Goal: Information Seeking & Learning: Learn about a topic

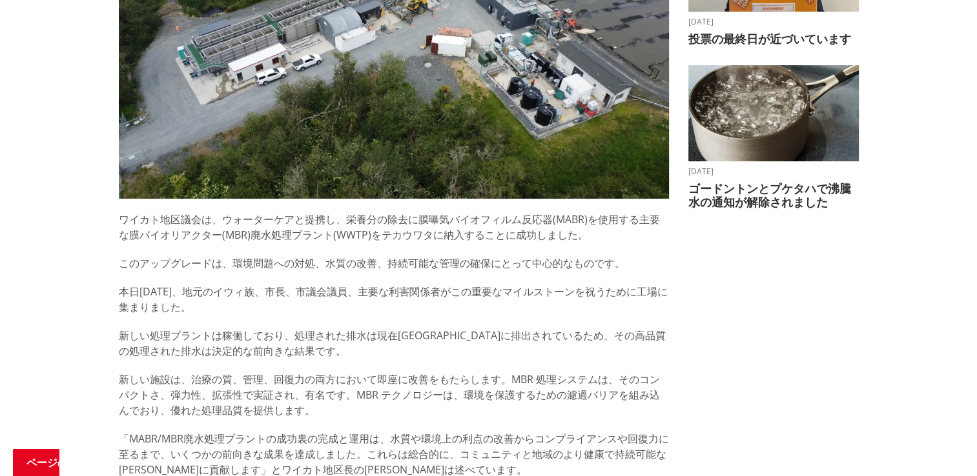
scroll to position [517, 0]
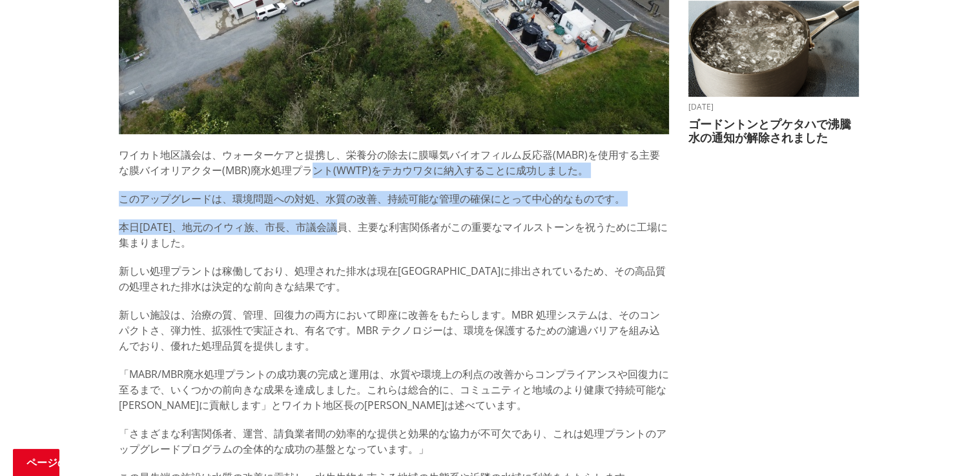
drag, startPoint x: 315, startPoint y: 170, endPoint x: 334, endPoint y: 235, distance: 67.8
click at [334, 235] on div "ワイカト地区議会は、ウォーターケアと提携し、栄養分の除去に膜曝気バイオフィルム反応器(MABR)を使用する主要な膜バイオリアクター(MBR)廃水処理プラント(…" at bounding box center [394, 388] width 550 height 483
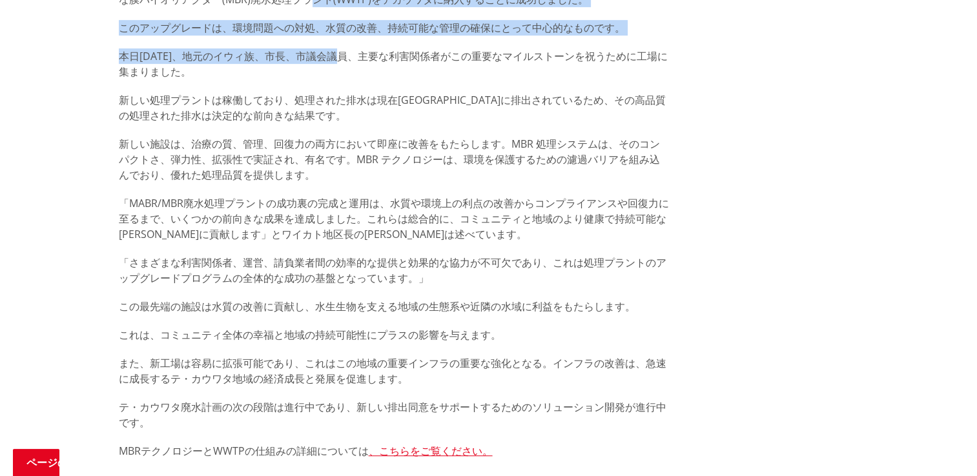
scroll to position [710, 0]
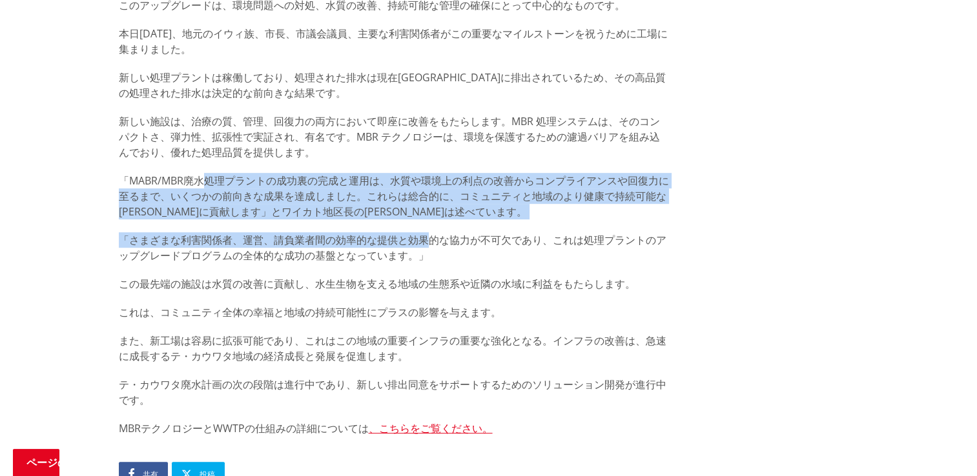
drag, startPoint x: 201, startPoint y: 182, endPoint x: 429, endPoint y: 223, distance: 231.0
click at [429, 223] on div "ワイカト地区議会は、ウォーターケアと提携し、栄養分の除去に膜曝気バイオフィルム反応器(MABR)を使用する主要な膜バイオリアクター(MBR)廃水処理プラント(…" at bounding box center [394, 195] width 550 height 483
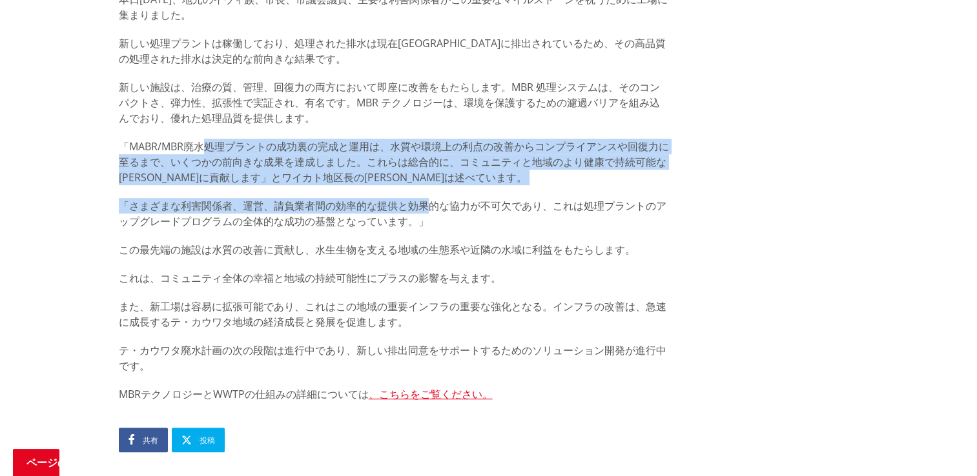
scroll to position [775, 0]
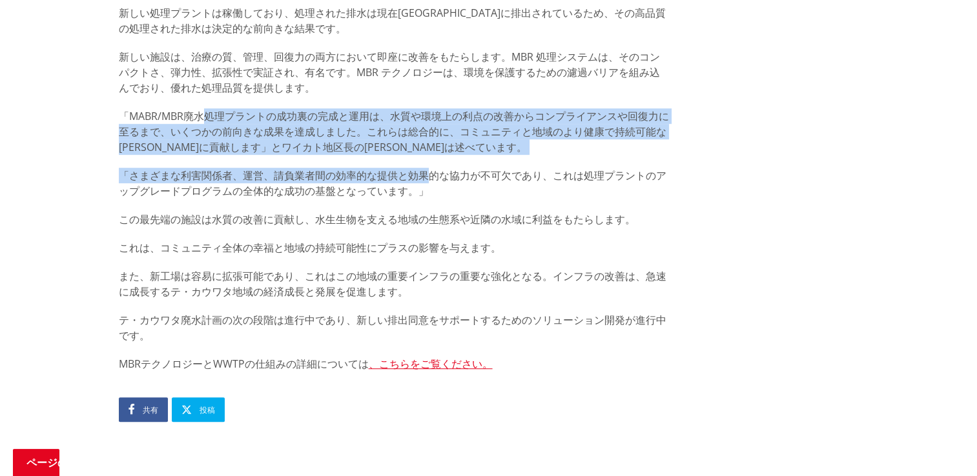
click at [216, 170] on p "「さまざまな利害関係者、運営、請負業者間の効率的な提供と効果的な協力が不可欠であり、これは処理プラントのアップグレードプログラムの全体的な成功の基盤となってい…" at bounding box center [394, 183] width 550 height 31
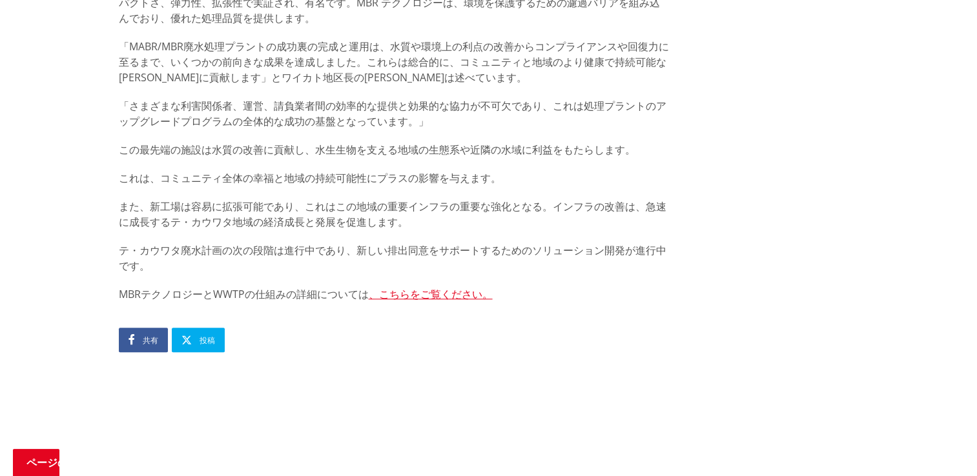
scroll to position [904, 0]
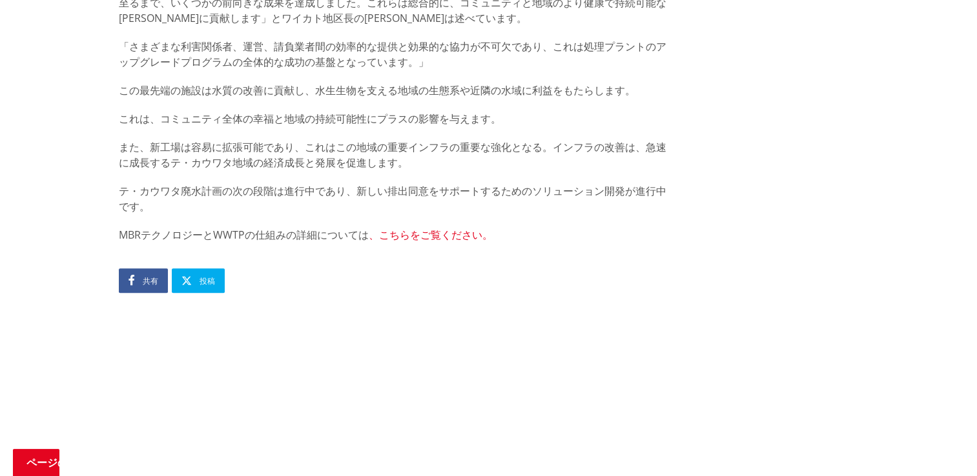
click at [393, 232] on link "、こちらをご覧ください。" at bounding box center [431, 235] width 124 height 14
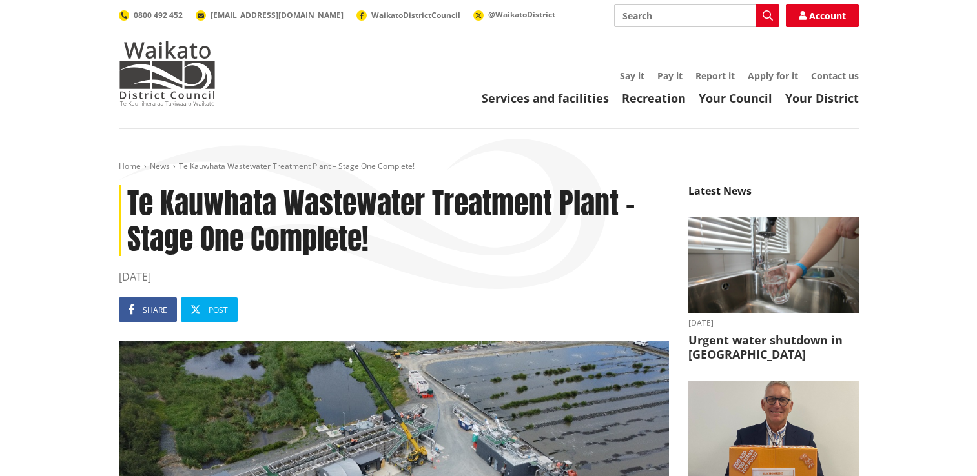
scroll to position [934, 0]
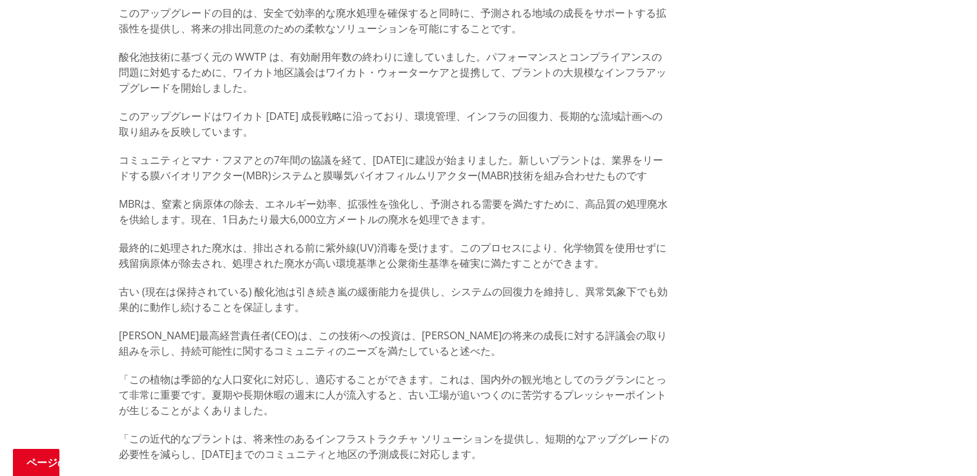
scroll to position [775, 0]
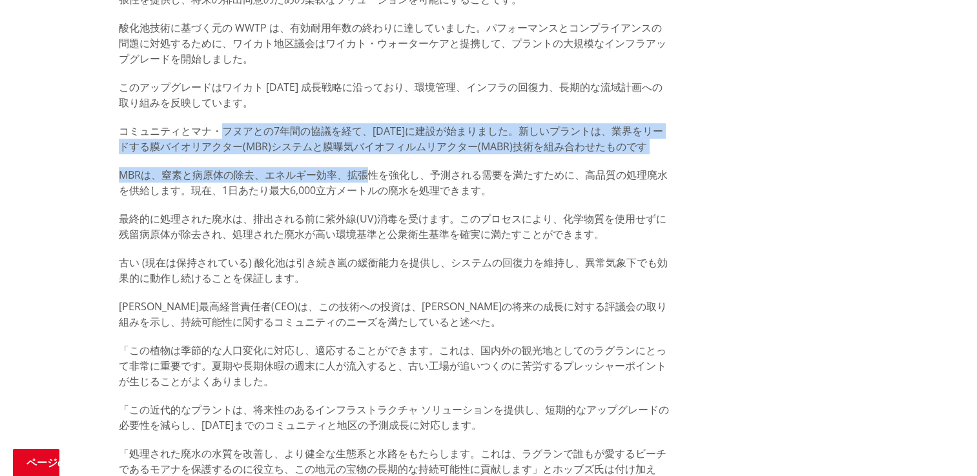
drag, startPoint x: 224, startPoint y: 131, endPoint x: 365, endPoint y: 156, distance: 143.0
click at [365, 156] on div "ラグランの既存の廃水処理プラントの最先端のインフラアップグレードが本日正式にオープンし、飲料品質の処理済み廃水をほぼ排出しました。 このアップグレードの目的は…" at bounding box center [394, 234] width 550 height 604
click at [350, 121] on div "ラグランの既存の廃水処理プラントの最先端のインフラアップグレードが本日正式にオープンし、飲料品質の処理済み廃水をほぼ排出しました。 このアップグレードの目的は…" at bounding box center [394, 234] width 550 height 604
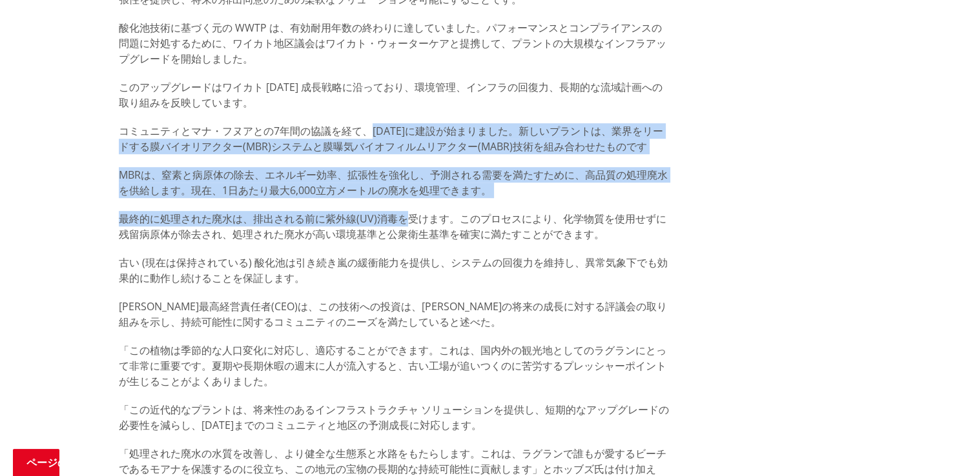
drag, startPoint x: 369, startPoint y: 132, endPoint x: 403, endPoint y: 213, distance: 88.0
click at [403, 213] on div "ラグランの既存の廃水処理プラントの最先端のインフラアップグレードが本日正式にオープンし、飲料品質の処理済み廃水をほぼ排出しました。 このアップグレードの目的は…" at bounding box center [394, 234] width 550 height 604
click at [289, 194] on p "MBRは、窒素と病原体の除去、エネルギー効率、拡張性を強化し、予測される需要を満たすために、高品質の処理廃水を供給します。現在、1日あたり最大6,000立方メ…" at bounding box center [394, 182] width 550 height 31
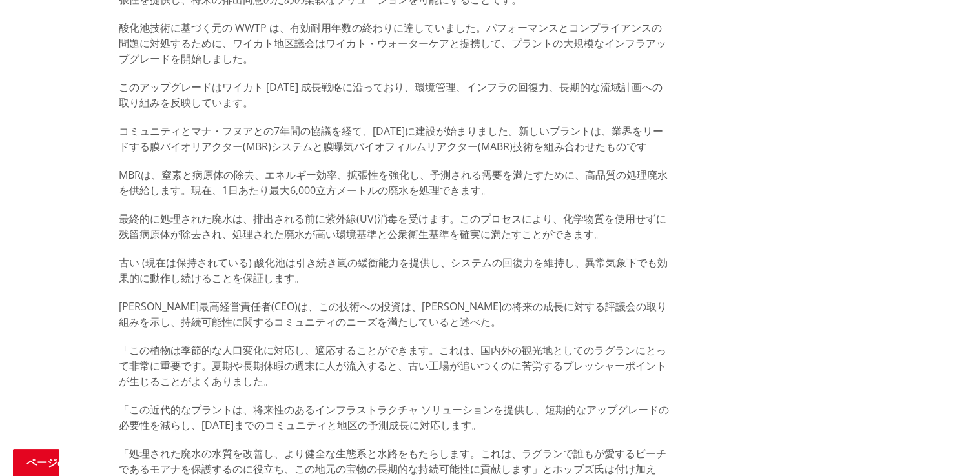
scroll to position [839, 0]
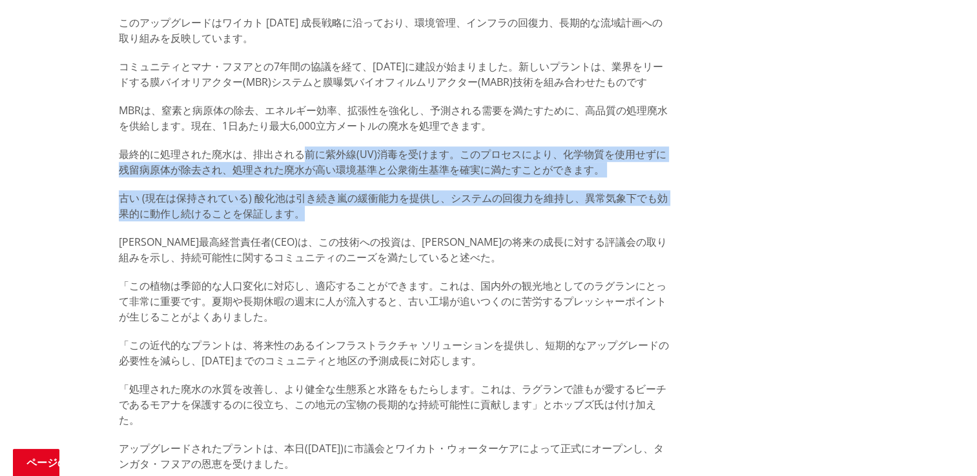
drag, startPoint x: 305, startPoint y: 151, endPoint x: 354, endPoint y: 222, distance: 86.3
click at [354, 222] on div "ラグランの既存の廃水処理プラントの最先端のインフラアップグレードが本日正式にオープンし、飲料品質の処理済み廃水をほぼ排出しました。 このアップグレードの目的は…" at bounding box center [394, 170] width 550 height 604
drag, startPoint x: 354, startPoint y: 222, endPoint x: 238, endPoint y: 202, distance: 117.3
click at [238, 202] on p "古い (現在は保持されている) 酸化池は引き続き嵐の緩衝能力を提供し、システムの回復力を維持し、異常気象下でも効果的に動作し続けることを保証します。" at bounding box center [394, 205] width 550 height 31
click at [305, 200] on p "古い (現在は保持されている) 酸化池は引き続き嵐の緩衝能力を提供し、システムの回復力を維持し、異常気象下でも効果的に動作し続けることを保証します。" at bounding box center [394, 205] width 550 height 31
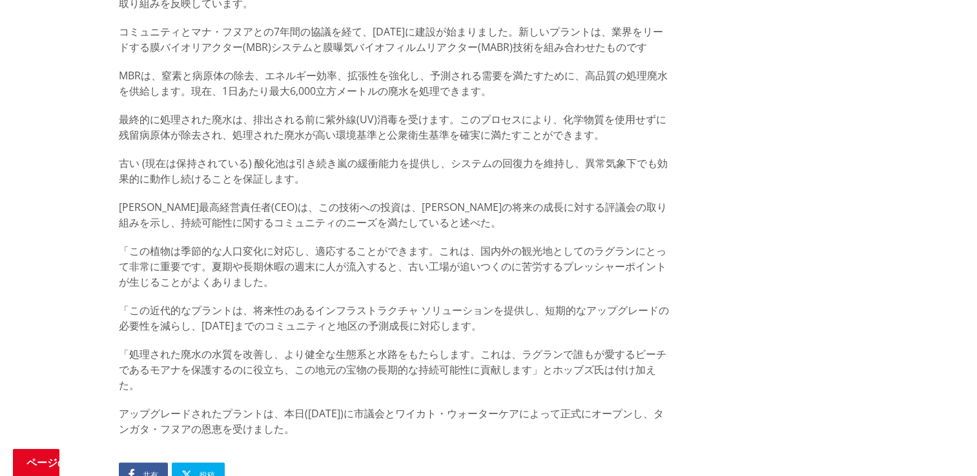
scroll to position [904, 0]
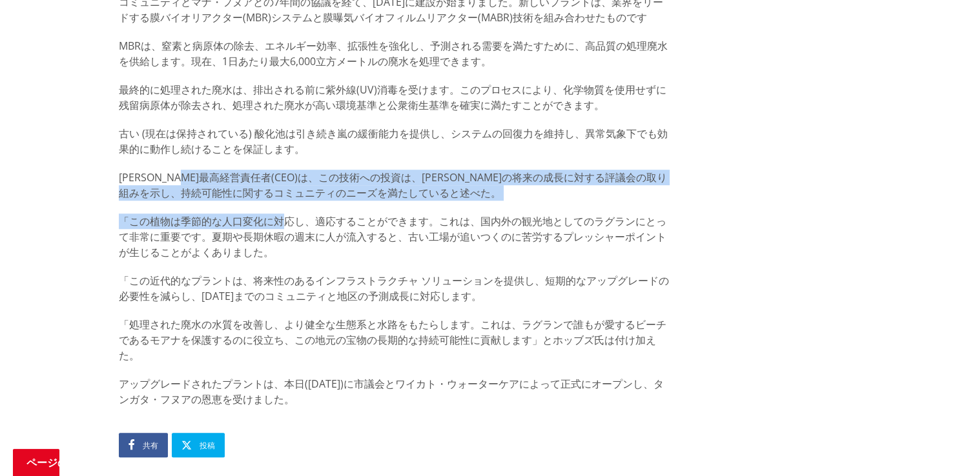
drag, startPoint x: 223, startPoint y: 174, endPoint x: 282, endPoint y: 207, distance: 68.2
click at [282, 207] on div "ラグランの既存の廃水処理プラントの最先端のインフラアップグレードが本日正式にオープンし、飲料品質の処理済み廃水をほぼ排出しました。 このアップグレードの目的は…" at bounding box center [394, 105] width 550 height 604
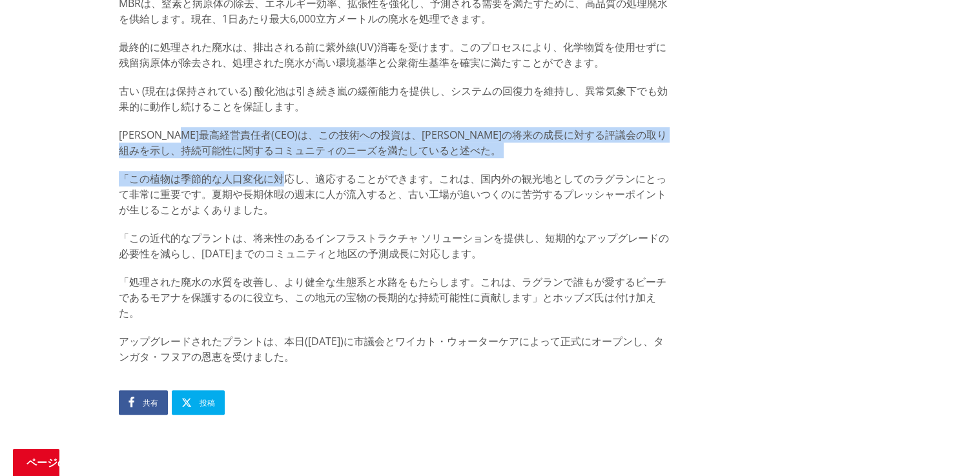
scroll to position [968, 0]
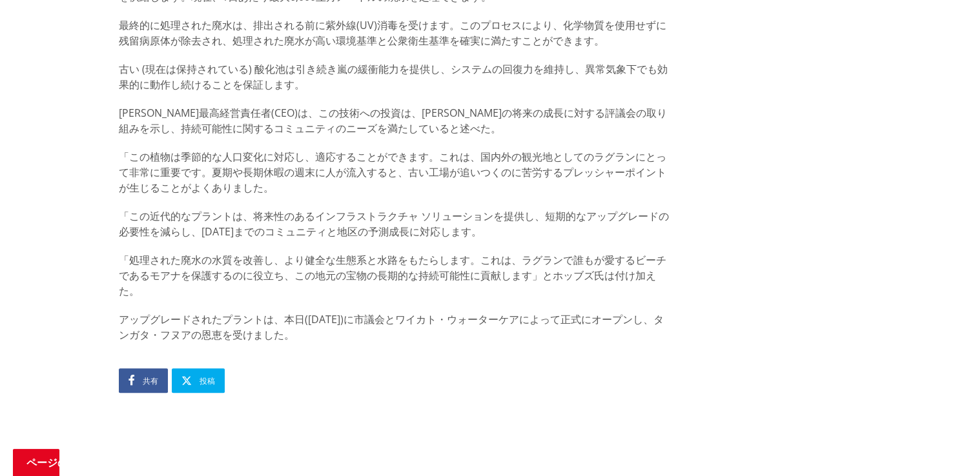
click at [263, 195] on p "「この植物は季節的な人口変化に対応し、適応することができます。これは、国内外の観光地としてのラグランにとって非常に重要です。夏期や長期休暇の週末に人が流入する…" at bounding box center [394, 172] width 550 height 46
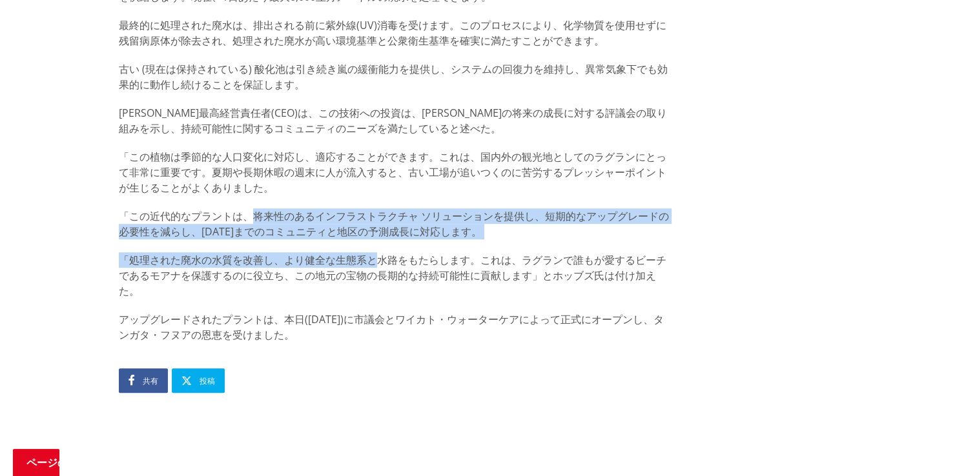
drag, startPoint x: 255, startPoint y: 218, endPoint x: 377, endPoint y: 244, distance: 124.9
click at [377, 244] on div "ラグランの既存の廃水処理プラントの最先端のインフラアップグレードが本日正式にオープンし、飲料品質の処理済み廃水をほぼ排出しました。 このアップグレードの目的は…" at bounding box center [394, 41] width 550 height 604
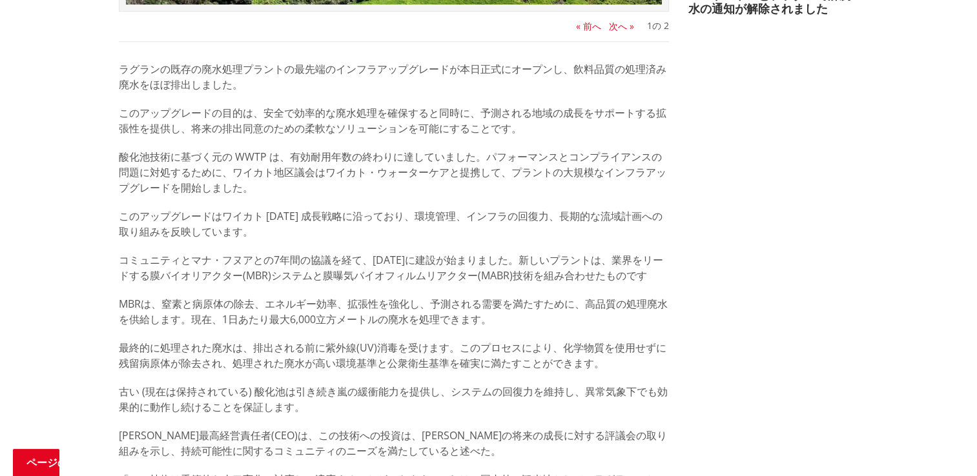
scroll to position [581, 0]
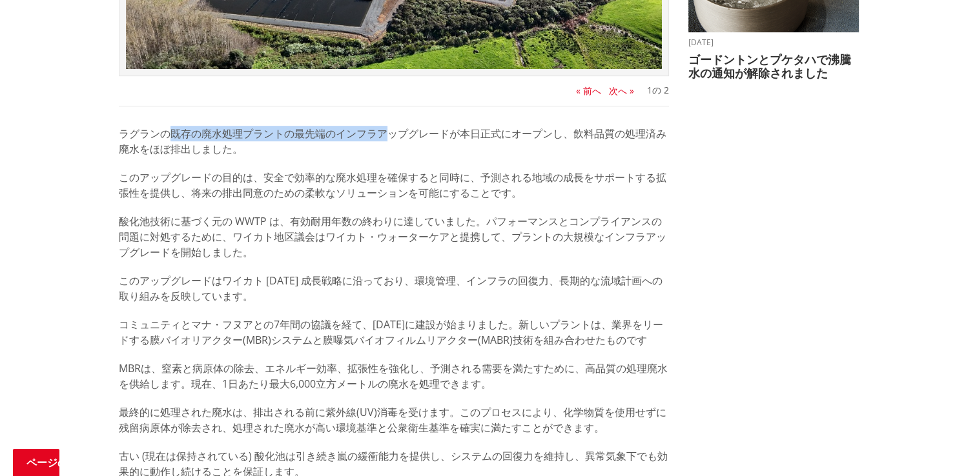
drag, startPoint x: 235, startPoint y: 134, endPoint x: 391, endPoint y: 139, distance: 155.7
click at [391, 139] on p "ラグランの既存の廃水処理プラントの最先端のインフラアップグレードが本日正式にオープンし、飲料品質の処理済み廃水をほぼ排出しました。" at bounding box center [394, 141] width 550 height 31
drag, startPoint x: 391, startPoint y: 139, endPoint x: 316, endPoint y: 138, distance: 74.9
click at [318, 138] on p "ラグランの既存の廃水処理プラントの最先端のインフラアップグレードが本日正式にオープンし、飲料品質の処理済み廃水をほぼ排出しました。" at bounding box center [394, 141] width 550 height 31
click at [204, 145] on p "ラグランの既存の廃水処理プラントの最先端のインフラアップグレードが本日正式にオープンし、飲料品質の処理済み廃水をほぼ排出しました。" at bounding box center [394, 141] width 550 height 31
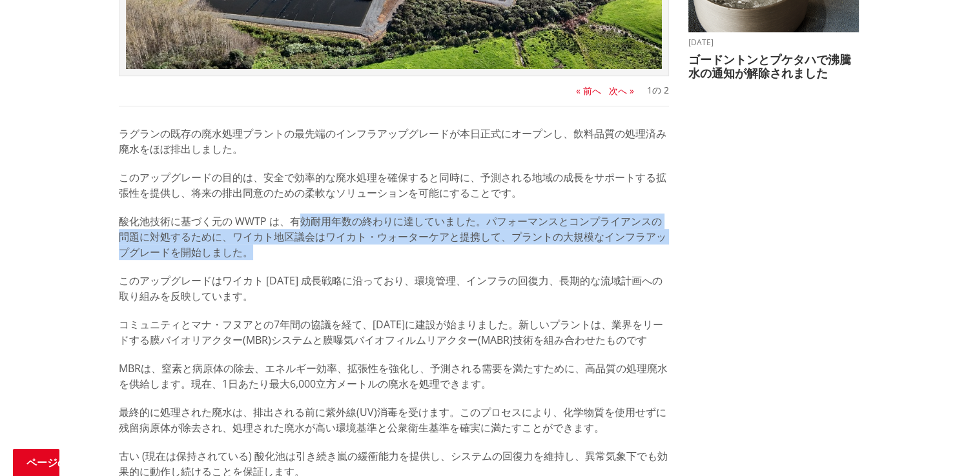
drag, startPoint x: 302, startPoint y: 221, endPoint x: 321, endPoint y: 252, distance: 36.2
click at [321, 252] on p "酸化池技術に基づく元の WWTP は、有効耐用年数の終わりに達していました。パフォーマンスとコンプライアンスの問題に対処するために、ワイカト地区議会はワイカト…" at bounding box center [394, 237] width 550 height 46
drag, startPoint x: 321, startPoint y: 252, endPoint x: 236, endPoint y: 252, distance: 85.2
click at [236, 252] on p "酸化池技術に基づく元の WWTP は、有効耐用年数の終わりに達していました。パフォーマンスとコンプライアンスの問題に対処するために、ワイカト地区議会はワイカト…" at bounding box center [394, 237] width 550 height 46
click at [173, 242] on p "酸化池技術に基づく元の WWTP は、有効耐用年数の終わりに達していました。パフォーマンスとコンプライアンスの問題に対処するために、ワイカト地区議会はワイカト…" at bounding box center [394, 237] width 550 height 46
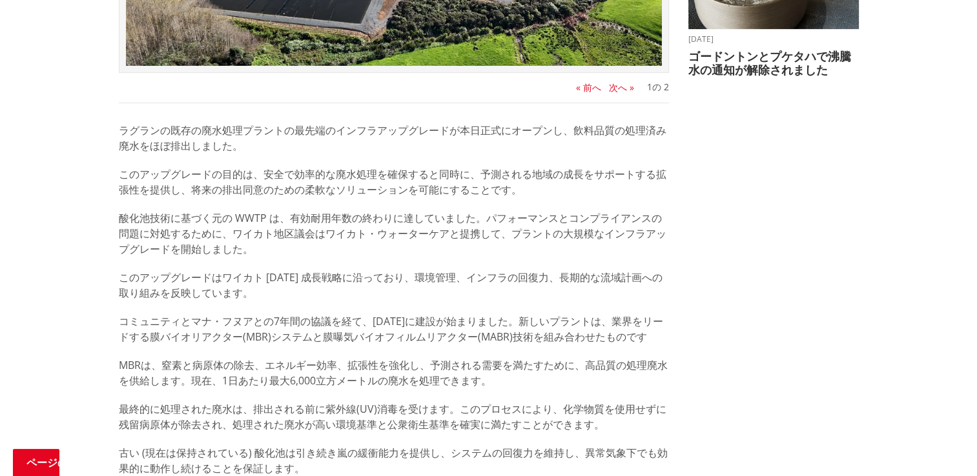
scroll to position [646, 0]
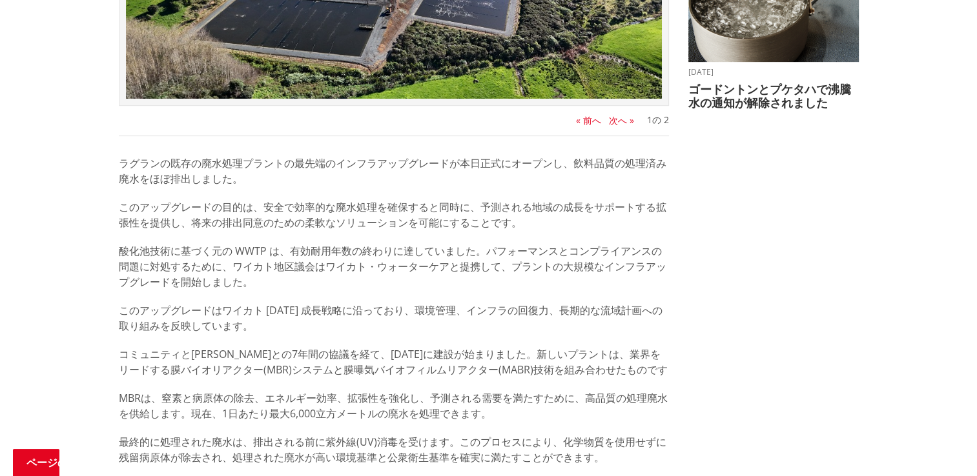
scroll to position [581, 0]
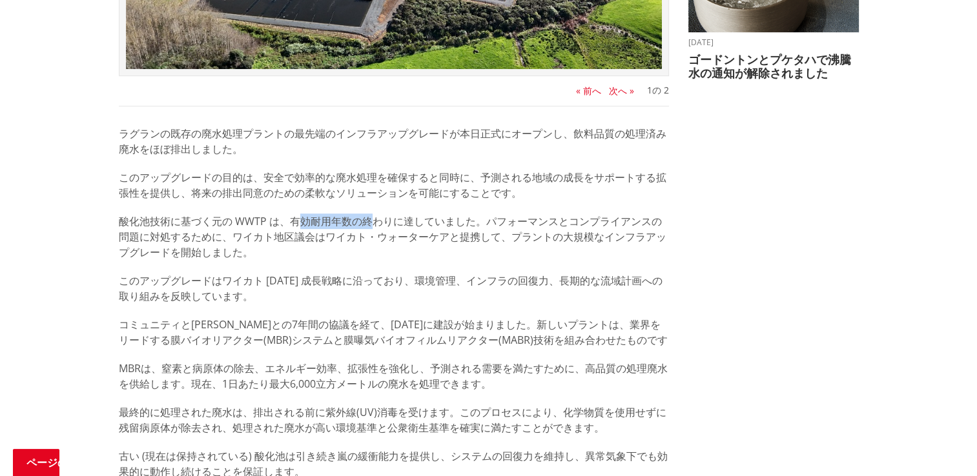
click at [372, 223] on p "酸化池技術に基づく元の WWTP は、有効耐用年数の終わりに達していました。パフォーマンスとコンプライアンスの問題に対処するために、ワイカト地区議会はワイカト…" at bounding box center [394, 237] width 550 height 46
drag, startPoint x: 372, startPoint y: 223, endPoint x: 350, endPoint y: 234, distance: 24.3
click at [350, 234] on p "酸化池技術に基づく元の WWTP は、有効耐用年数の終わりに達していました。パフォーマンスとコンプライアンスの問題に対処するために、ワイカト地区議会はワイカト…" at bounding box center [394, 237] width 550 height 46
drag, startPoint x: 331, startPoint y: 236, endPoint x: 452, endPoint y: 242, distance: 121.5
click at [452, 242] on p "酸化池技術に基づく元の WWTP は、有効耐用年数の終わりに達していました。パフォーマンスとコンプライアンスの問題に対処するために、ワイカト地区議会はワイカト…" at bounding box center [394, 237] width 550 height 46
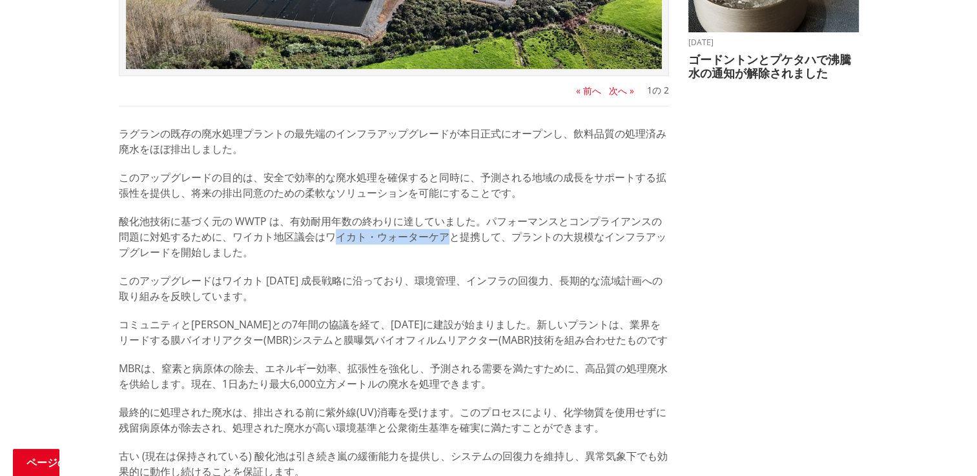
drag, startPoint x: 452, startPoint y: 242, endPoint x: 398, endPoint y: 241, distance: 53.6
drag, startPoint x: 398, startPoint y: 241, endPoint x: 378, endPoint y: 255, distance: 25.1
click at [378, 255] on p "酸化池技術に基づく元の WWTP は、有効耐用年数の終わりに達していました。パフォーマンスとコンプライアンスの問題に対処するために、ワイカト地区議会はワイカト…" at bounding box center [394, 237] width 550 height 46
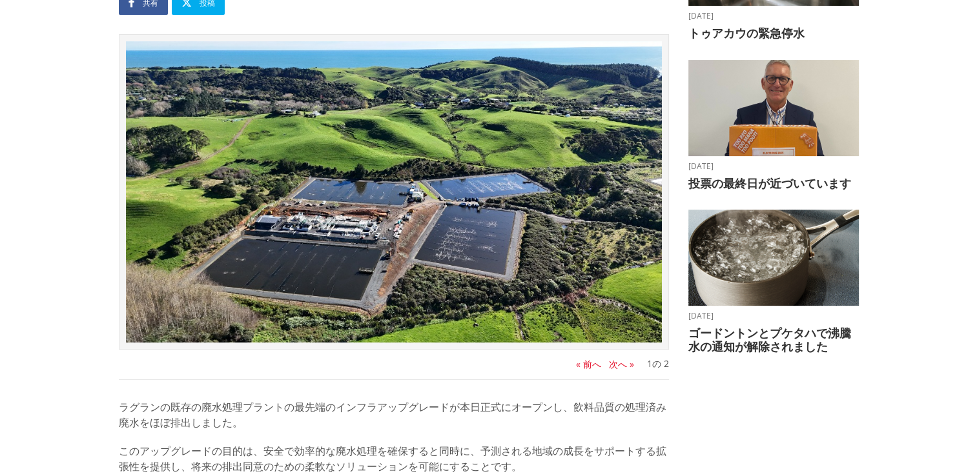
scroll to position [65, 0]
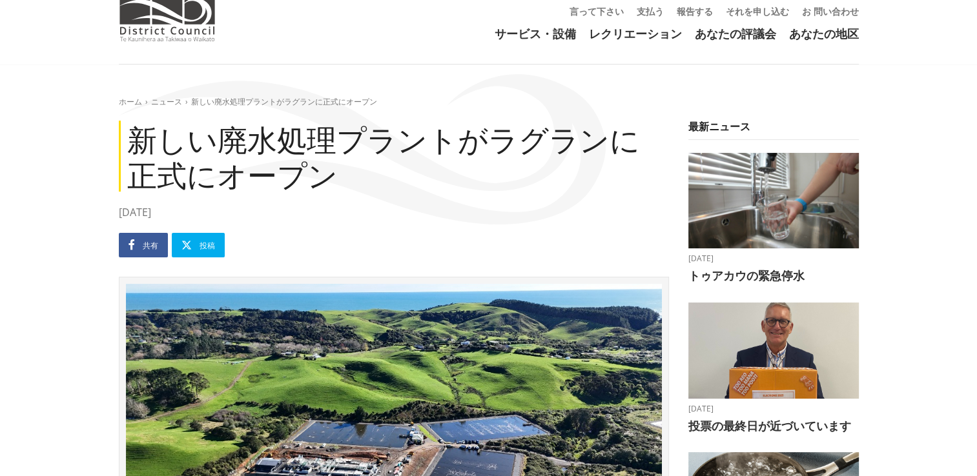
drag, startPoint x: 704, startPoint y: 1, endPoint x: 455, endPoint y: 56, distance: 254.6
click at [455, 56] on header "Toggle search Toggle navigation サービス・設備 レクリエーション あなたの評議会 あなたの地区 言って下さい 支払う 報告する…" at bounding box center [488, -1] width 977 height 129
